Goal: Task Accomplishment & Management: Use online tool/utility

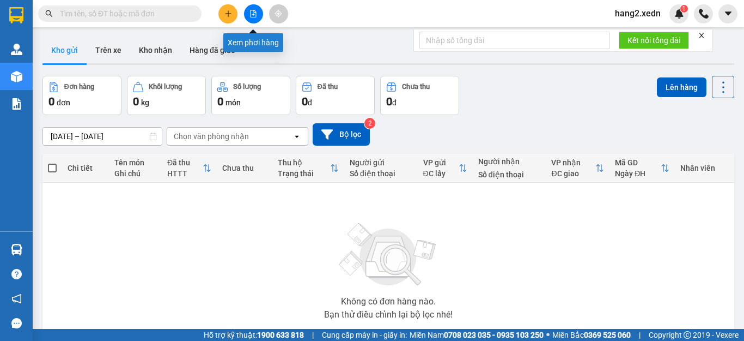
click at [252, 15] on icon "file-add" at bounding box center [254, 14] width 8 height 8
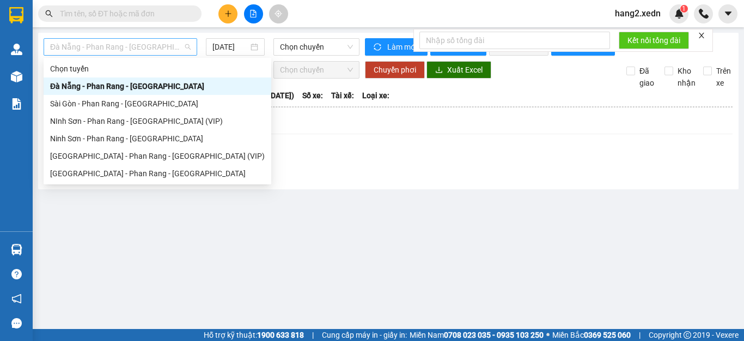
click at [148, 46] on span "Đà Nẵng - Phan Rang - [GEOGRAPHIC_DATA]" at bounding box center [120, 47] width 141 height 16
click at [104, 138] on div "Ninh Sơn - Phan Rang - [GEOGRAPHIC_DATA]" at bounding box center [157, 138] width 215 height 12
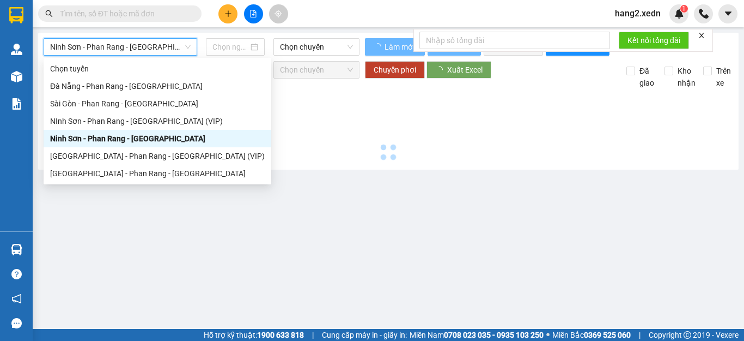
type input "[DATE]"
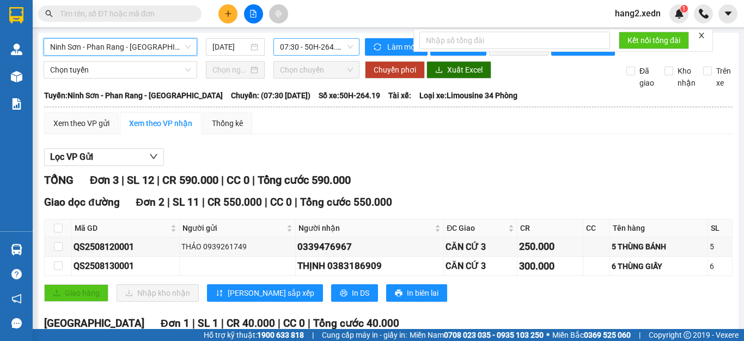
click at [309, 49] on span "07:30 - 50H-264.19" at bounding box center [316, 47] width 73 height 16
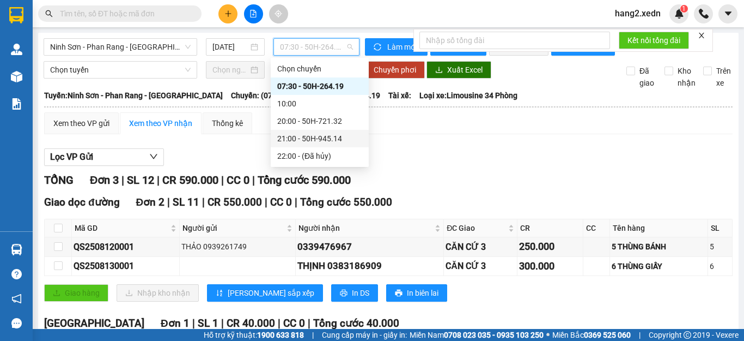
click at [324, 139] on div "21:00 - 50H-945.14" at bounding box center [319, 138] width 85 height 12
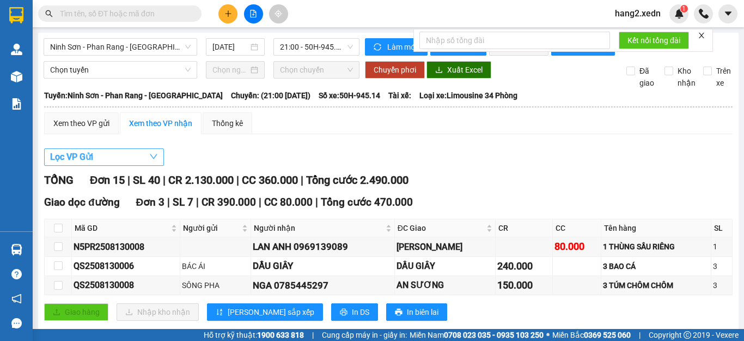
click at [96, 166] on button "Lọc VP Gửi" at bounding box center [104, 156] width 120 height 17
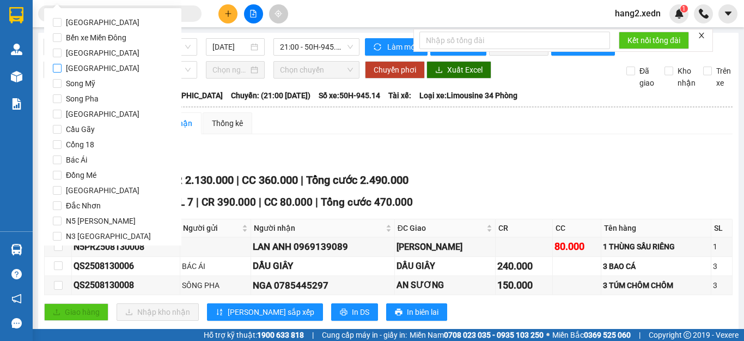
click at [56, 67] on input "[GEOGRAPHIC_DATA]" at bounding box center [57, 68] width 9 height 9
checkbox input "true"
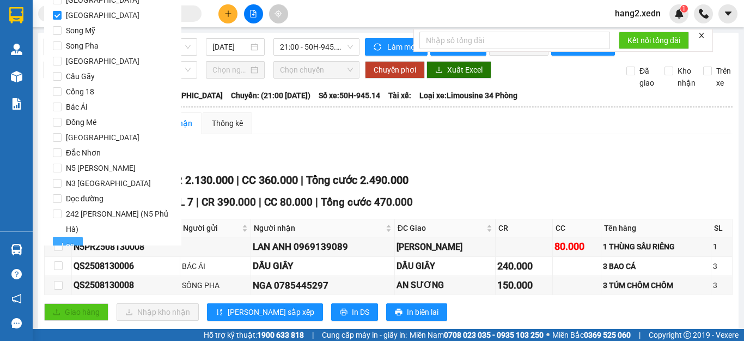
click at [60, 236] on button "Lọc" at bounding box center [68, 244] width 30 height 17
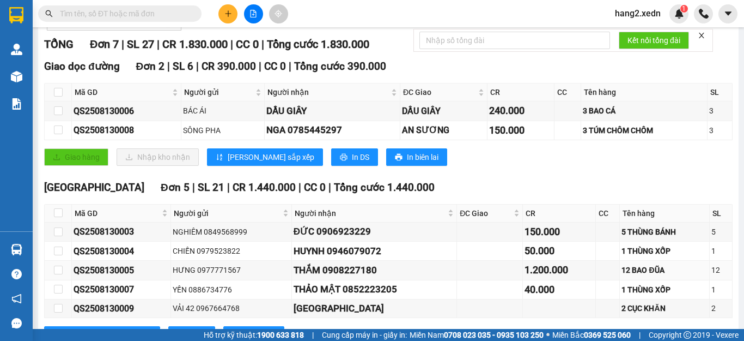
scroll to position [213, 0]
